Goal: Information Seeking & Learning: Learn about a topic

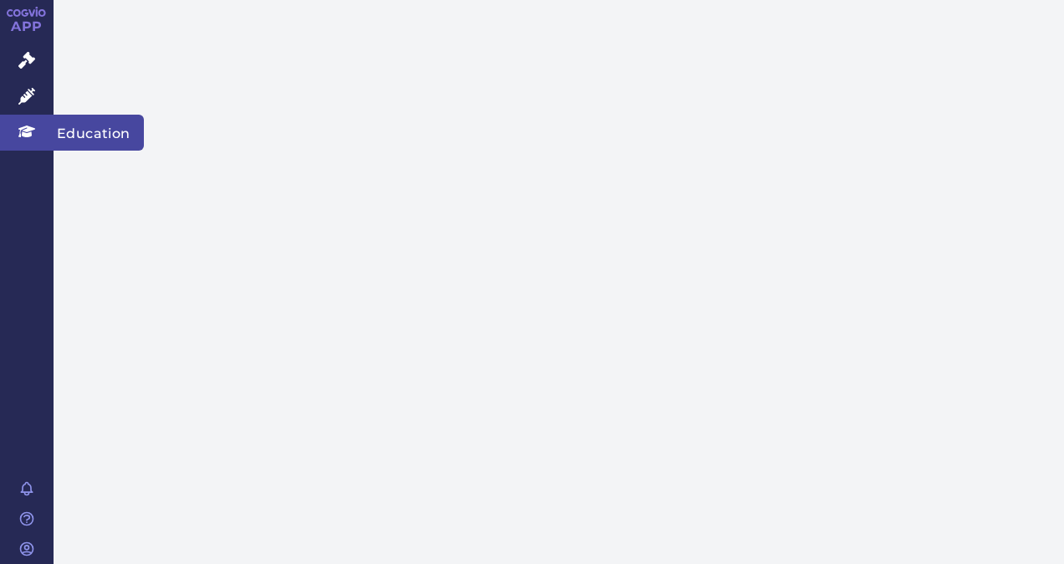
click at [27, 142] on link "Education" at bounding box center [27, 132] width 54 height 35
click at [77, 134] on span "Education" at bounding box center [99, 132] width 90 height 35
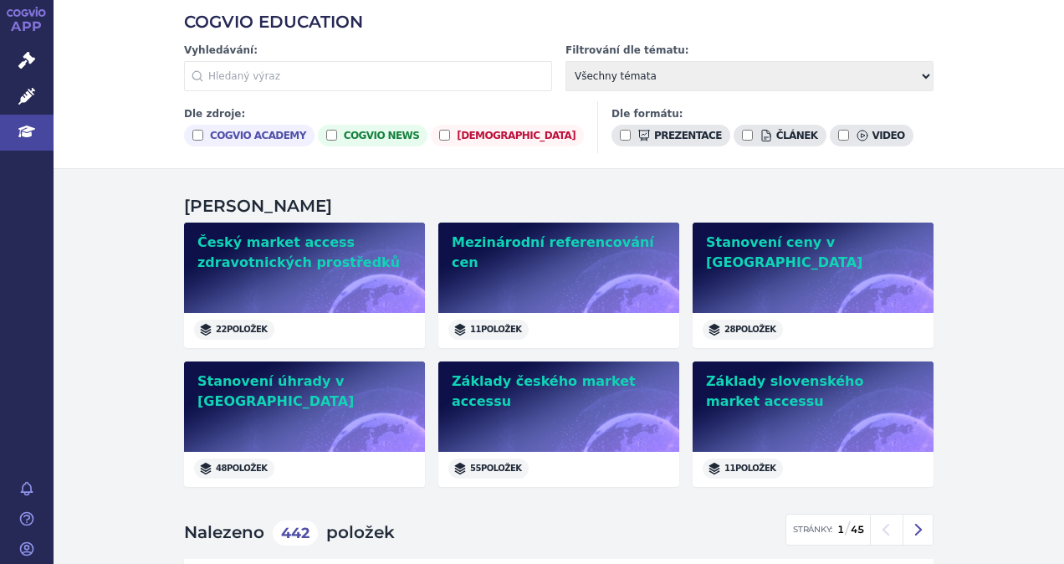
click at [202, 72] on input "text" at bounding box center [368, 76] width 368 height 30
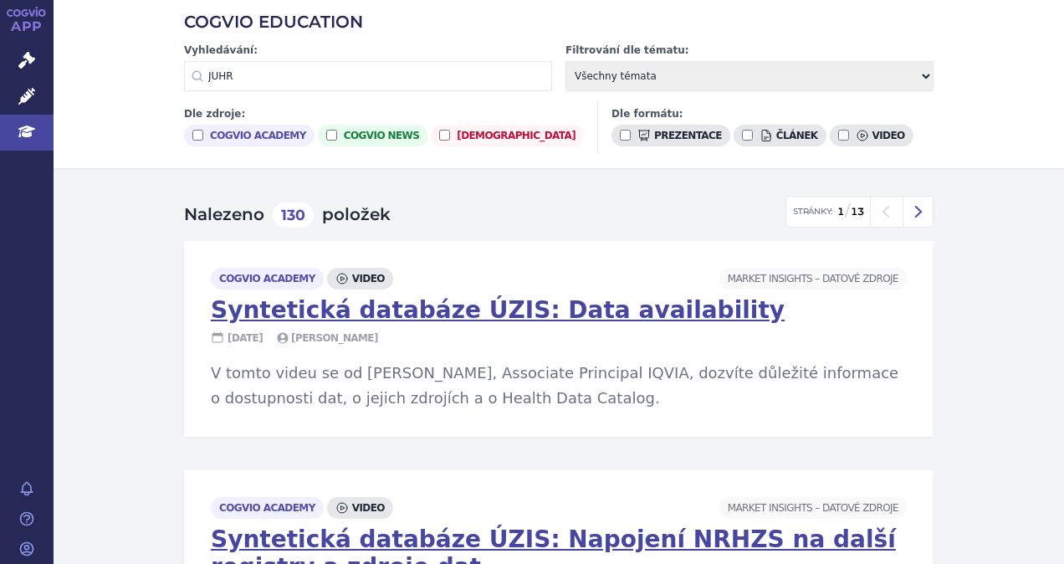
type input "JUHR"
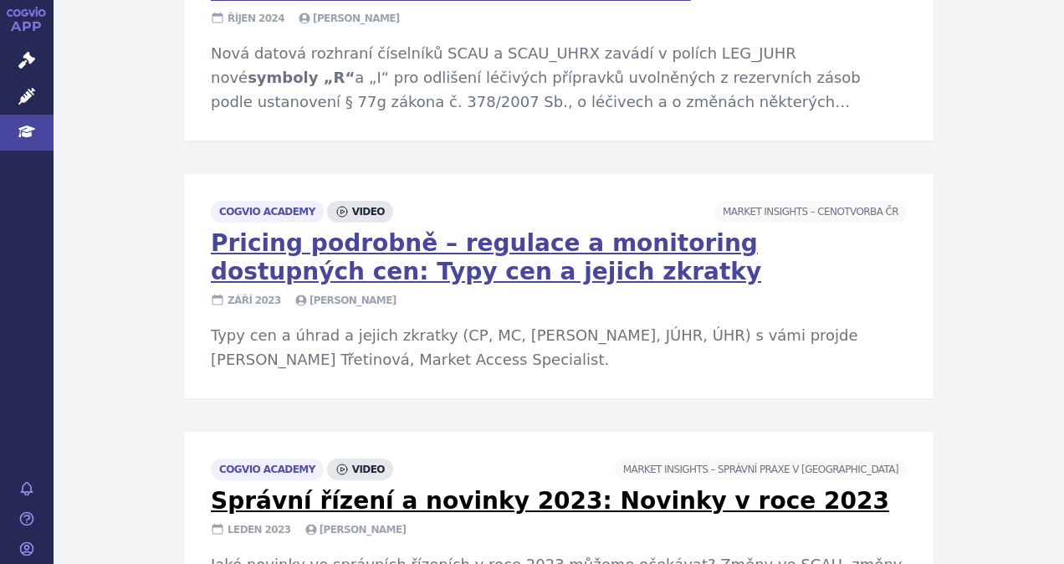
scroll to position [836, 0]
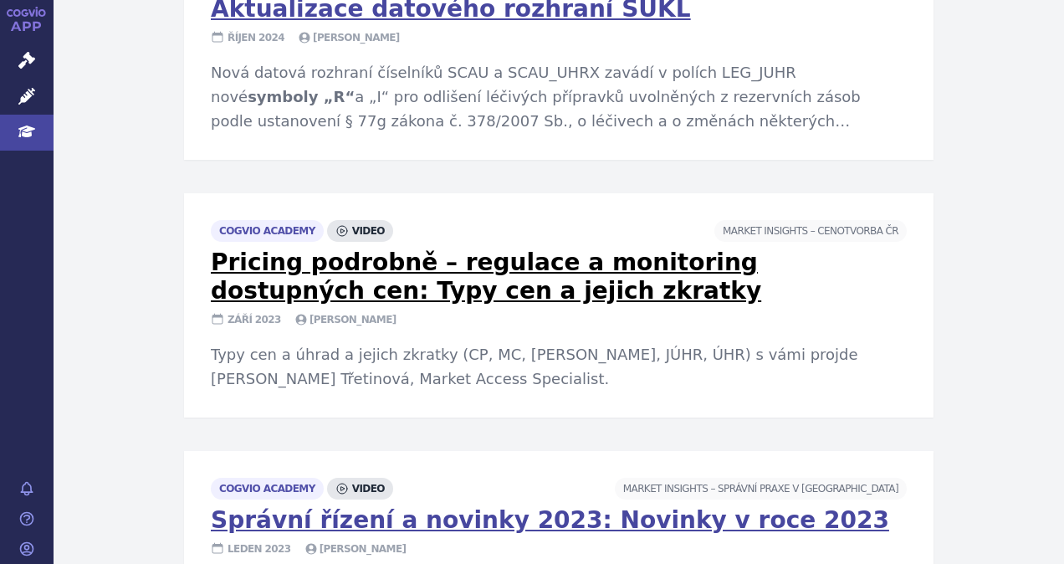
click at [318, 286] on link "Pricing podrobně – regulace a monitoring dostupných cen: Typy cen a jejich zkra…" at bounding box center [486, 276] width 550 height 56
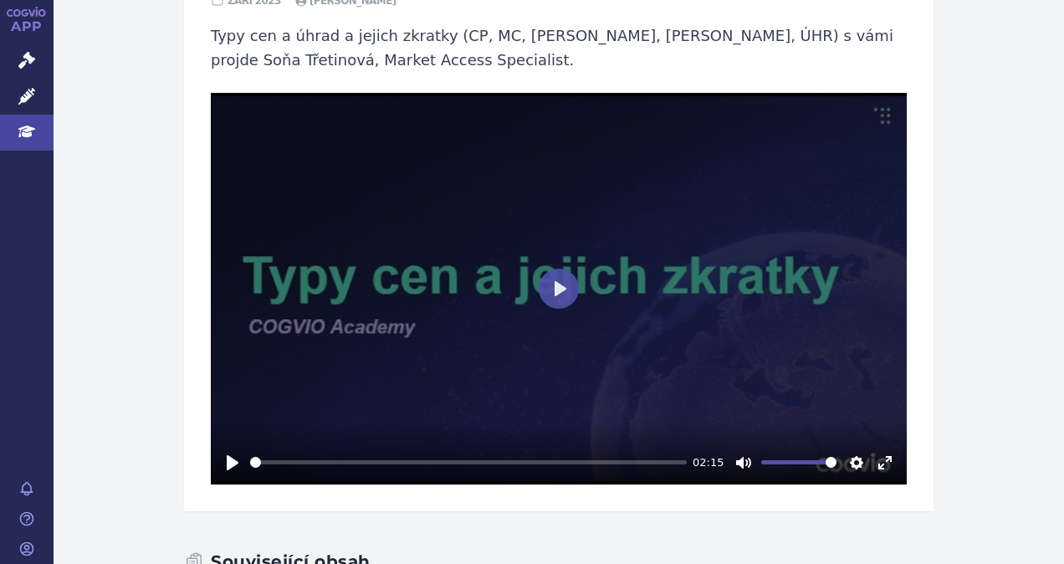
scroll to position [362, 0]
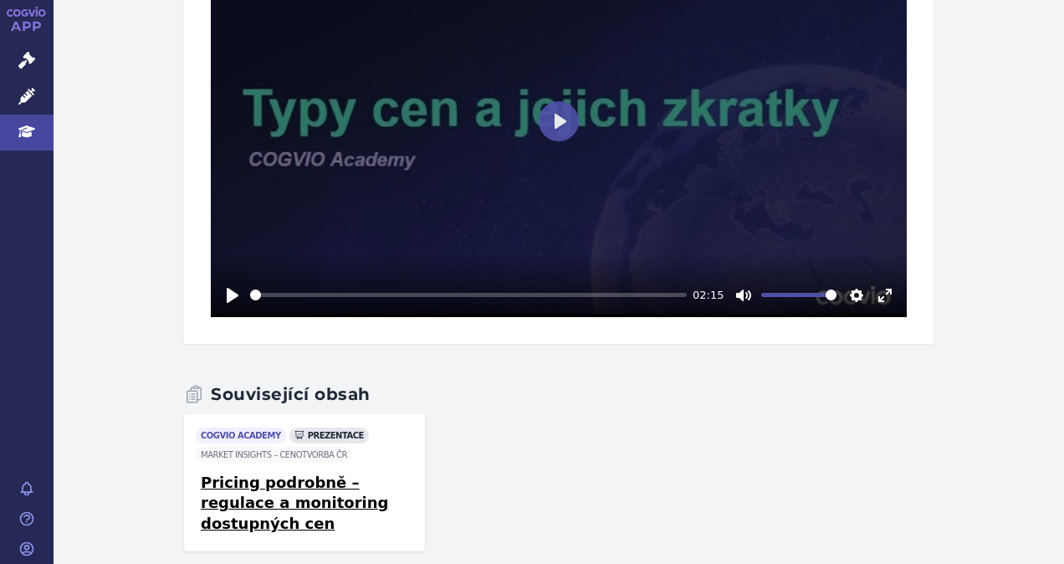
click at [300, 498] on link "Pricing podrobně – regulace a monitoring dostupných cen" at bounding box center [304, 503] width 207 height 62
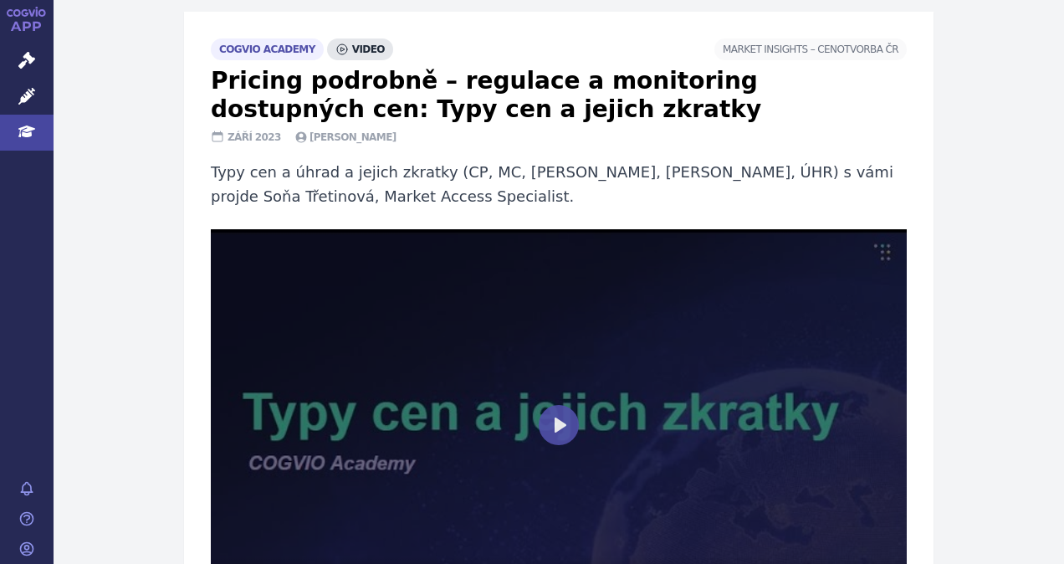
scroll to position [167, 0]
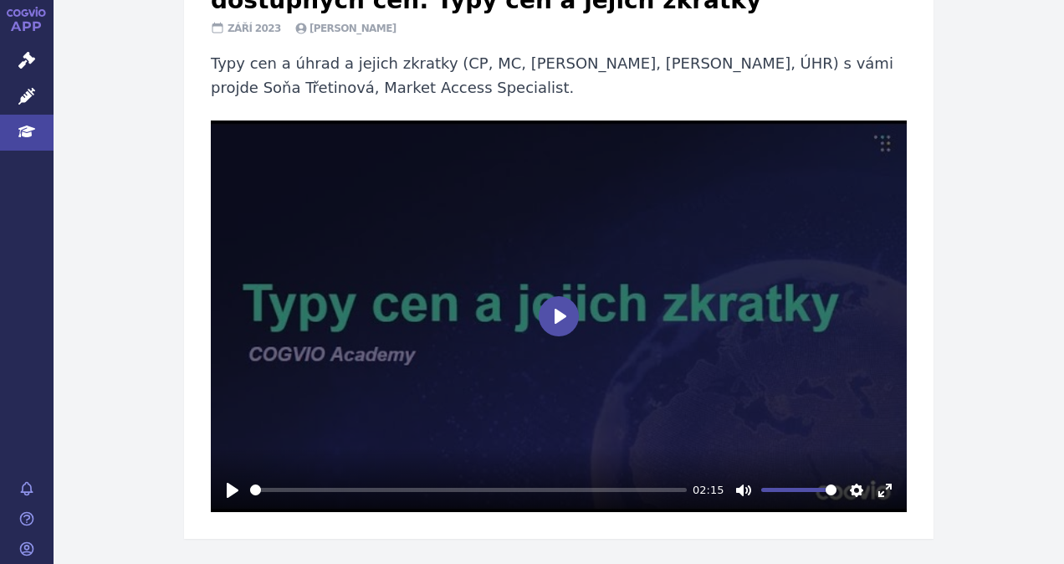
click at [543, 310] on button "Play" at bounding box center [558, 316] width 40 height 40
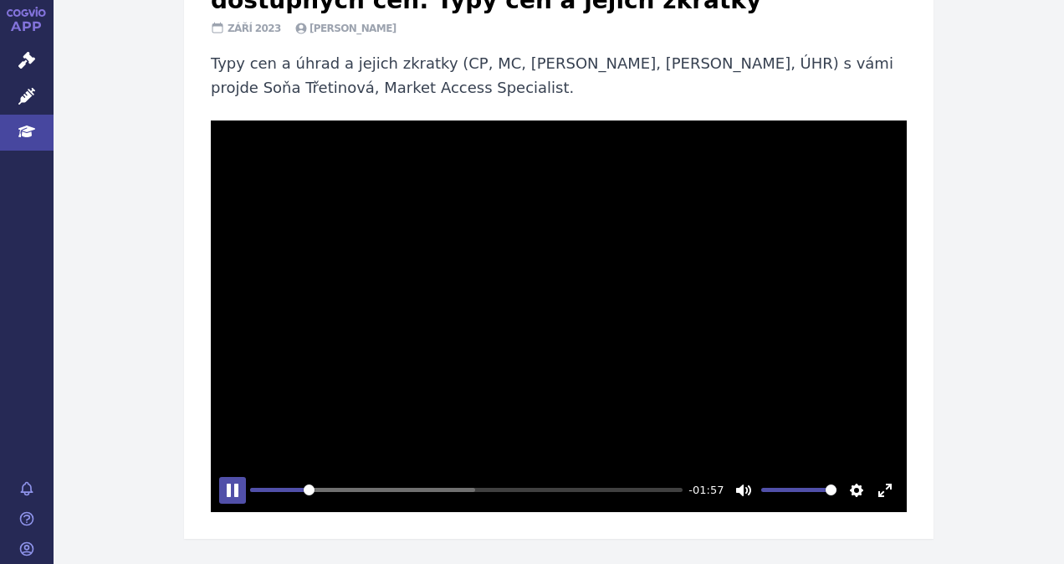
click at [219, 492] on button "Pause Play" at bounding box center [232, 490] width 27 height 27
drag, startPoint x: 724, startPoint y: 354, endPoint x: 778, endPoint y: 355, distance: 53.5
click at [778, 355] on div at bounding box center [559, 315] width 696 height 391
click at [712, 374] on div at bounding box center [559, 315] width 696 height 391
click at [721, 402] on div at bounding box center [559, 315] width 696 height 391
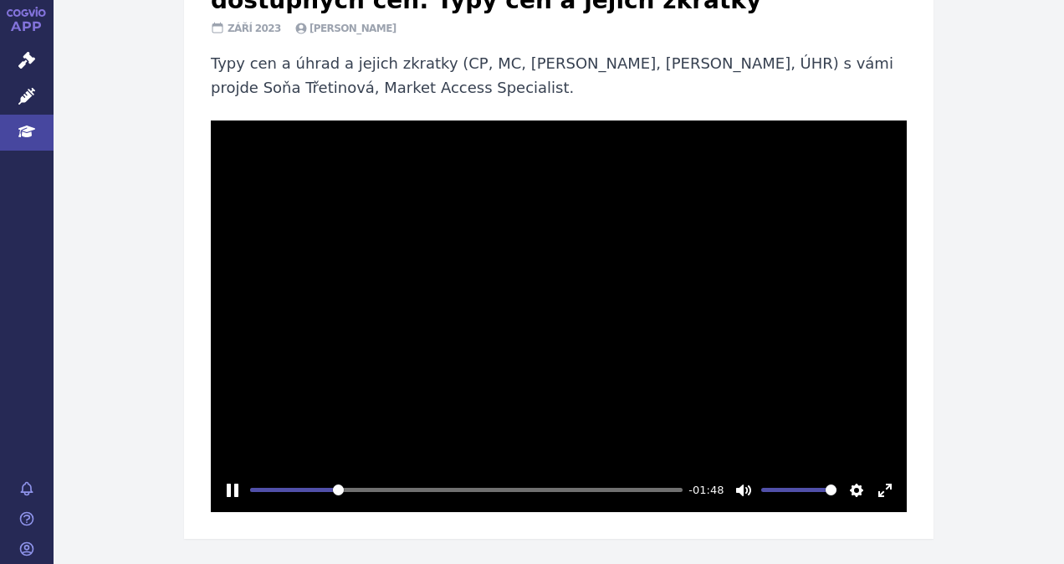
click at [521, 409] on div at bounding box center [559, 315] width 696 height 391
click at [554, 311] on button "Play" at bounding box center [558, 316] width 40 height 40
click at [527, 420] on div at bounding box center [559, 315] width 696 height 391
click at [718, 433] on div at bounding box center [559, 315] width 696 height 391
click at [258, 426] on div at bounding box center [559, 315] width 696 height 391
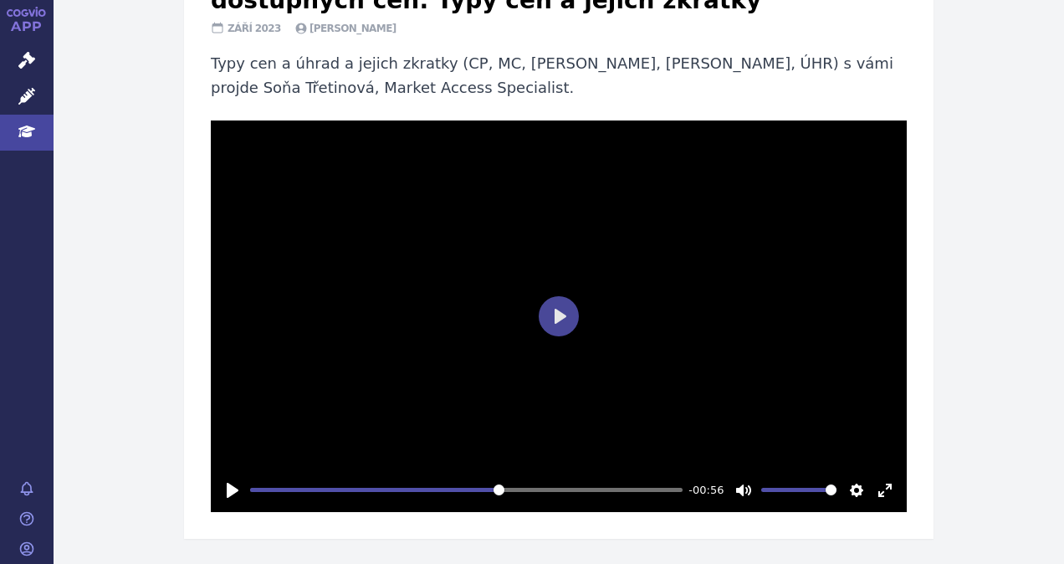
click at [726, 333] on div at bounding box center [559, 315] width 696 height 391
type input "99.98"
